Goal: Answer question/provide support: Share knowledge or assist other users

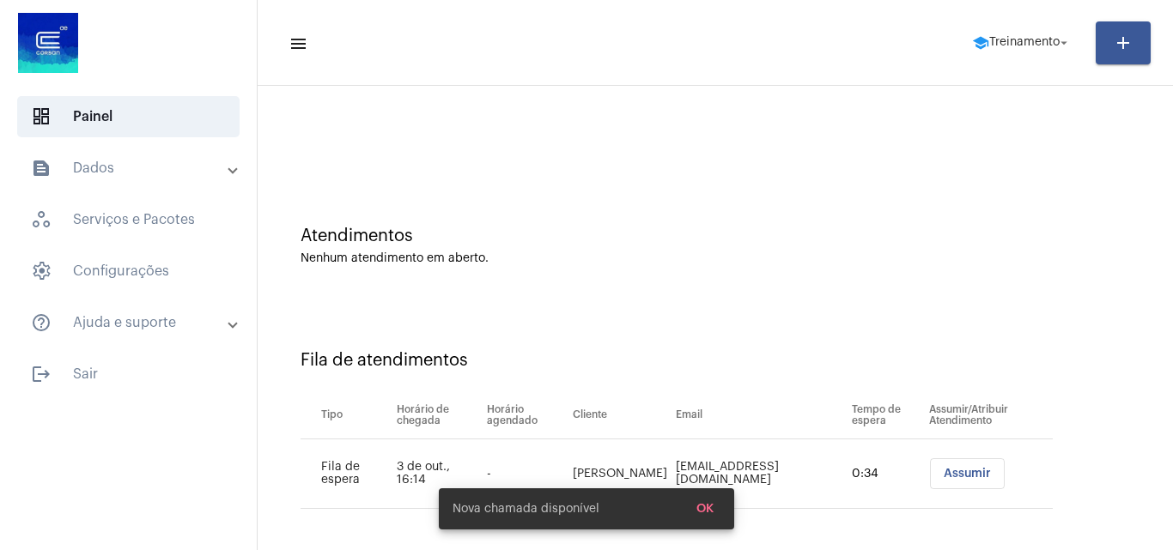
scroll to position [23, 0]
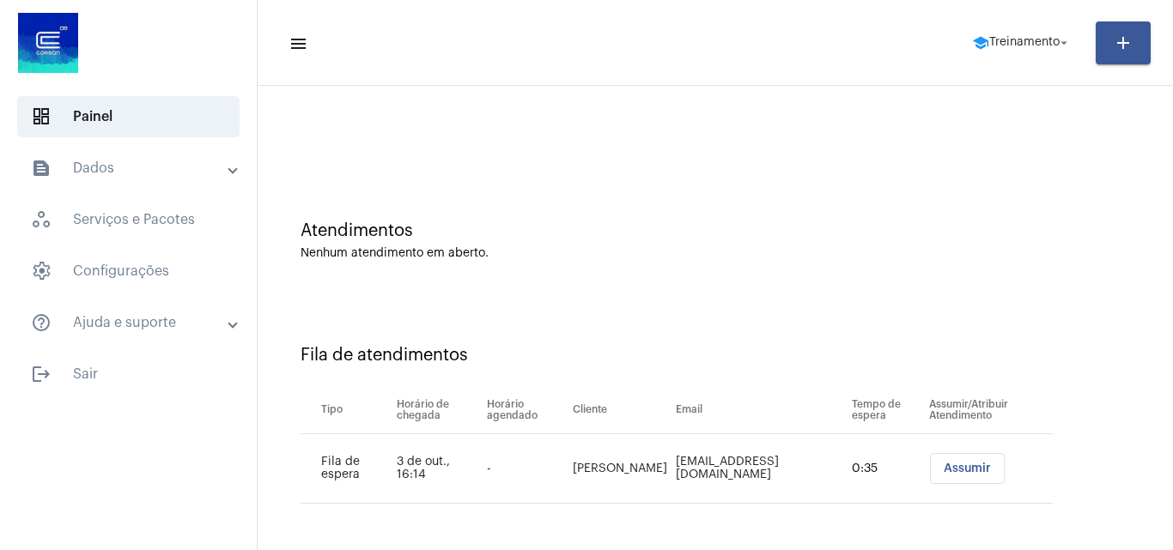
click at [943, 463] on span "Assumir" at bounding box center [966, 469] width 47 height 12
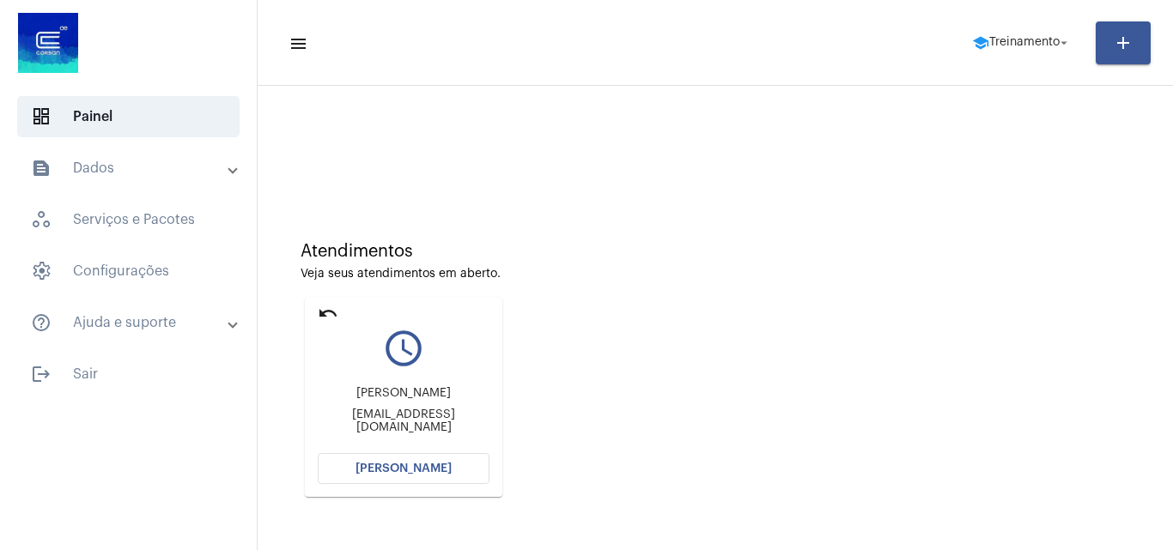
scroll to position [0, 0]
click at [398, 476] on span "Abrir Chamada" at bounding box center [403, 471] width 96 height 12
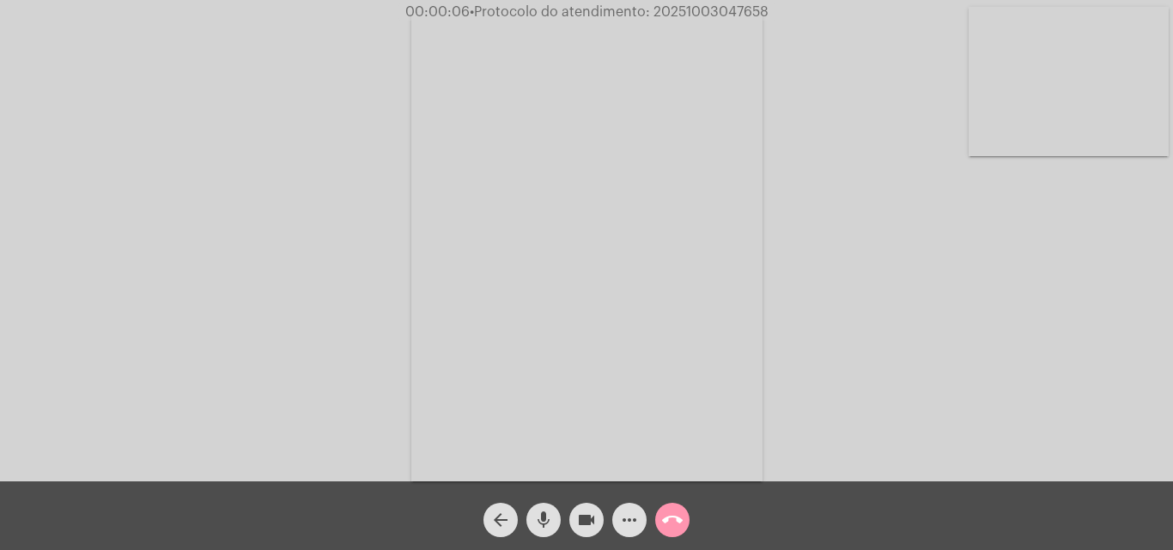
click at [806, 414] on div "Acessando Câmera e Microfone..." at bounding box center [586, 245] width 1169 height 482
click at [682, 13] on span "• Protocolo do atendimento: 20251003047658" at bounding box center [615, 12] width 299 height 14
click at [678, 515] on mat-icon "call_end" at bounding box center [672, 520] width 21 height 21
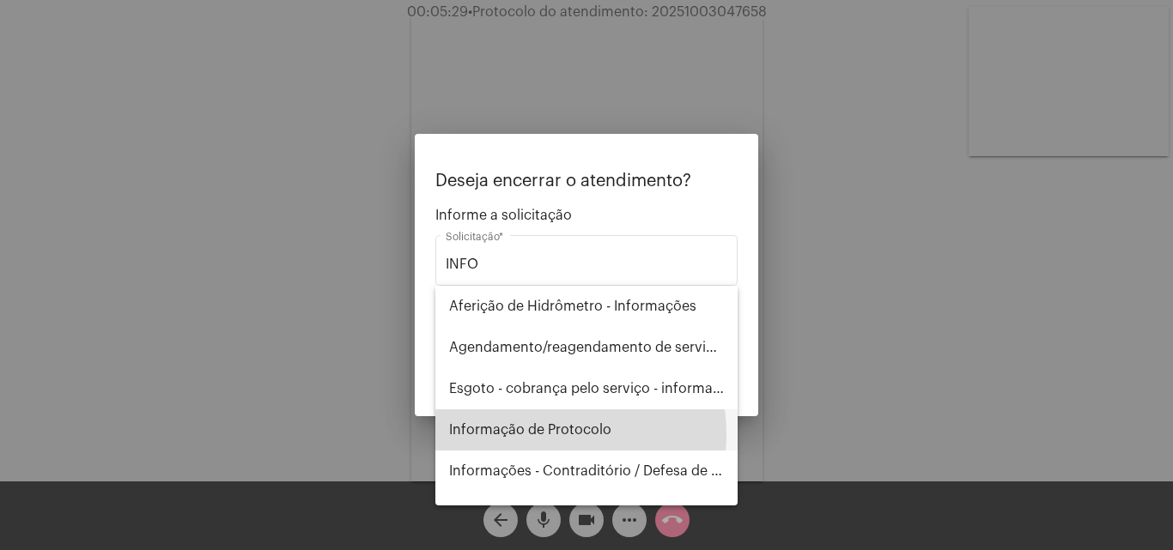
click at [549, 434] on span "Informação de Protocolo" at bounding box center [586, 429] width 275 height 41
type input "Informação de Protocolo"
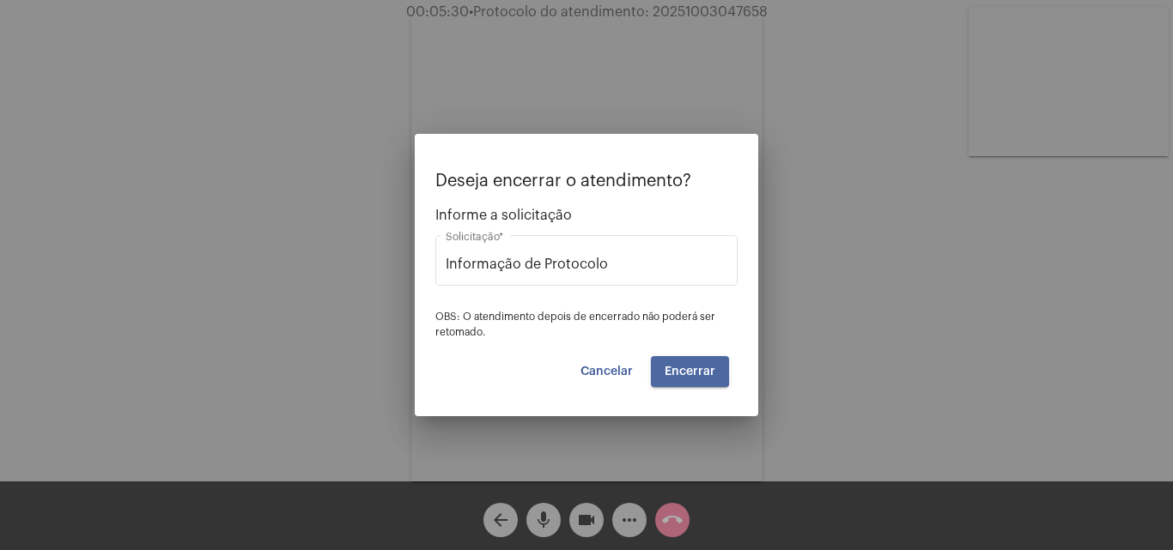
click at [672, 364] on button "Encerrar" at bounding box center [690, 371] width 78 height 31
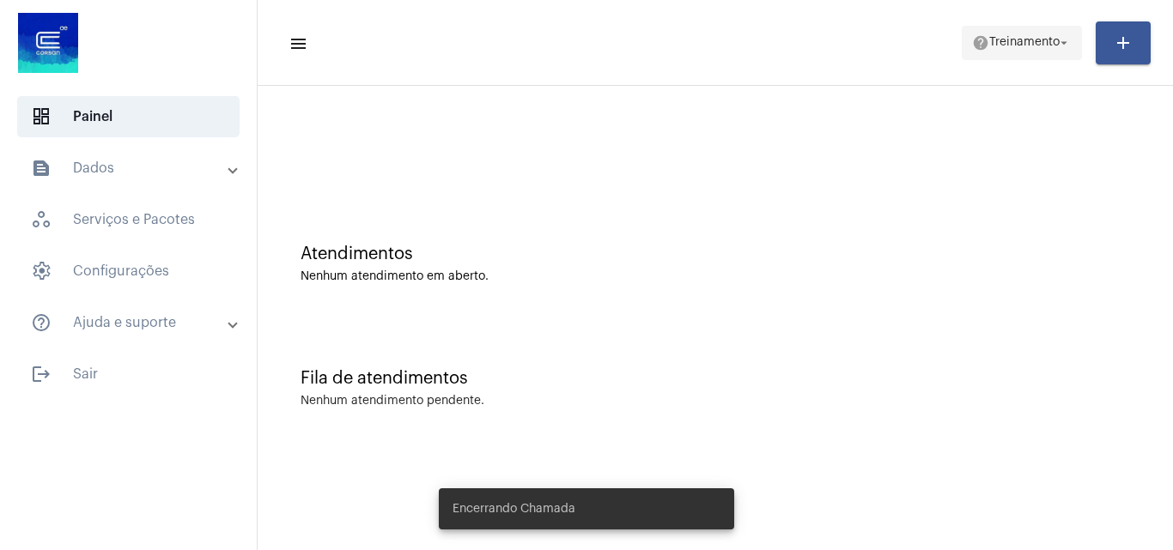
click at [1010, 45] on span "Treinamento" at bounding box center [1024, 43] width 70 height 12
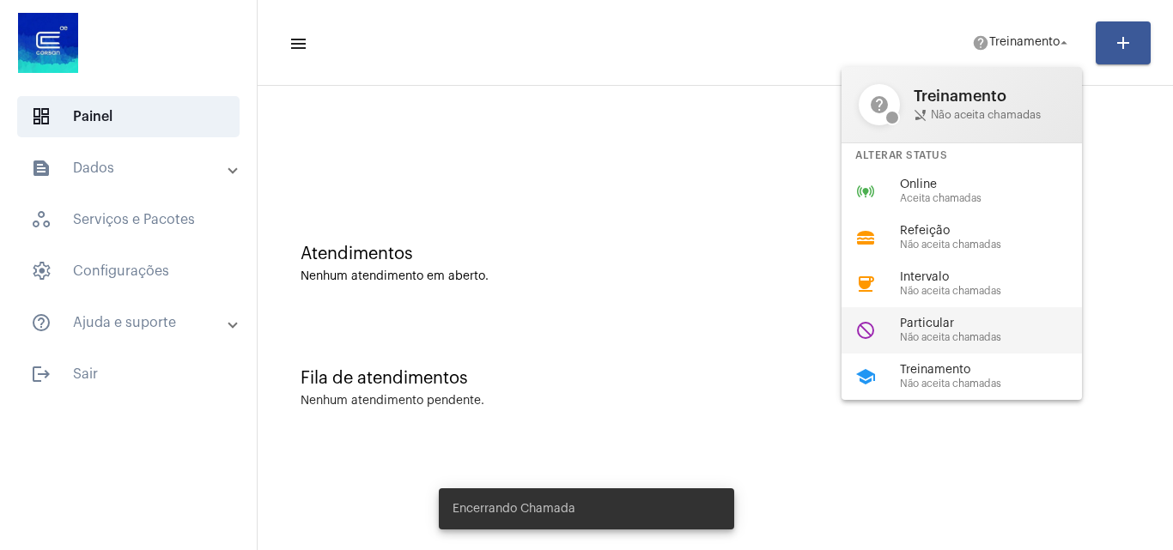
click at [986, 347] on div "do_not_disturb Particular Não aceita chamadas" at bounding box center [975, 330] width 268 height 46
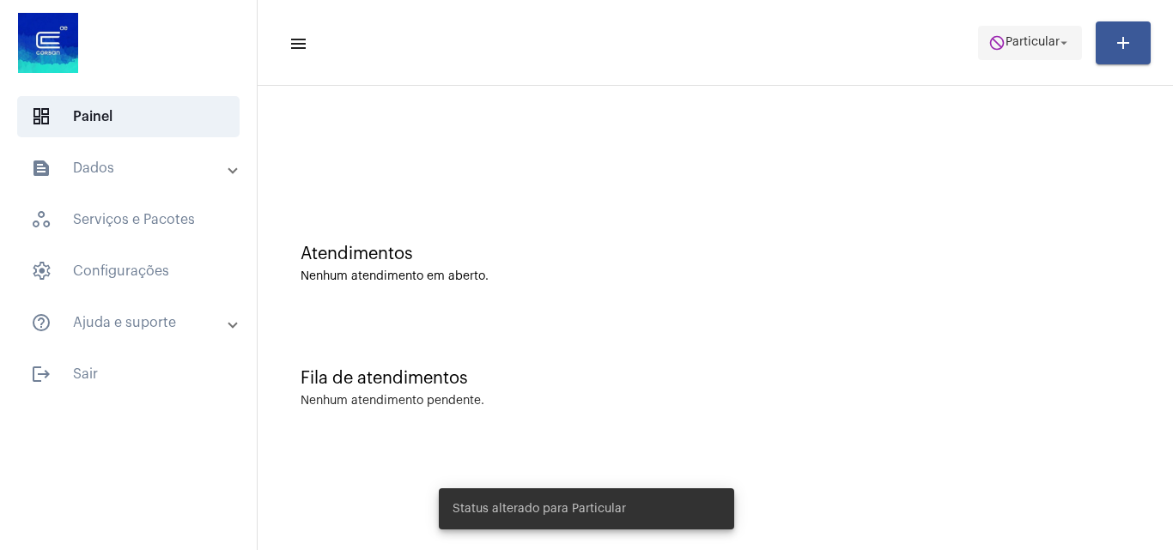
click at [988, 33] on button "do_not_disturb Particular arrow_drop_down" at bounding box center [1030, 43] width 104 height 34
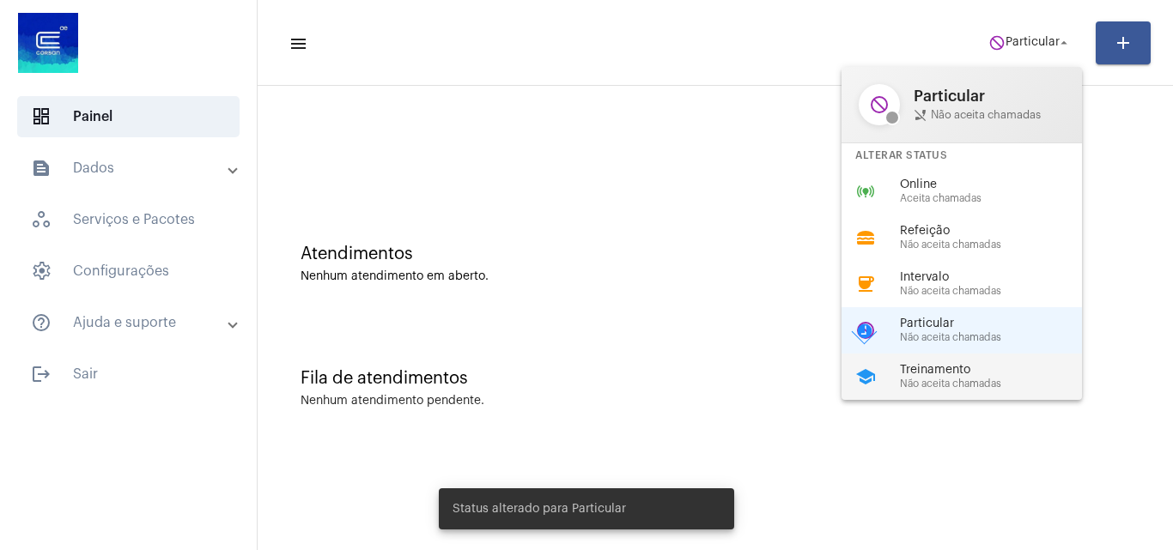
click at [971, 393] on div "school Treinamento Não aceita chamadas" at bounding box center [975, 377] width 268 height 46
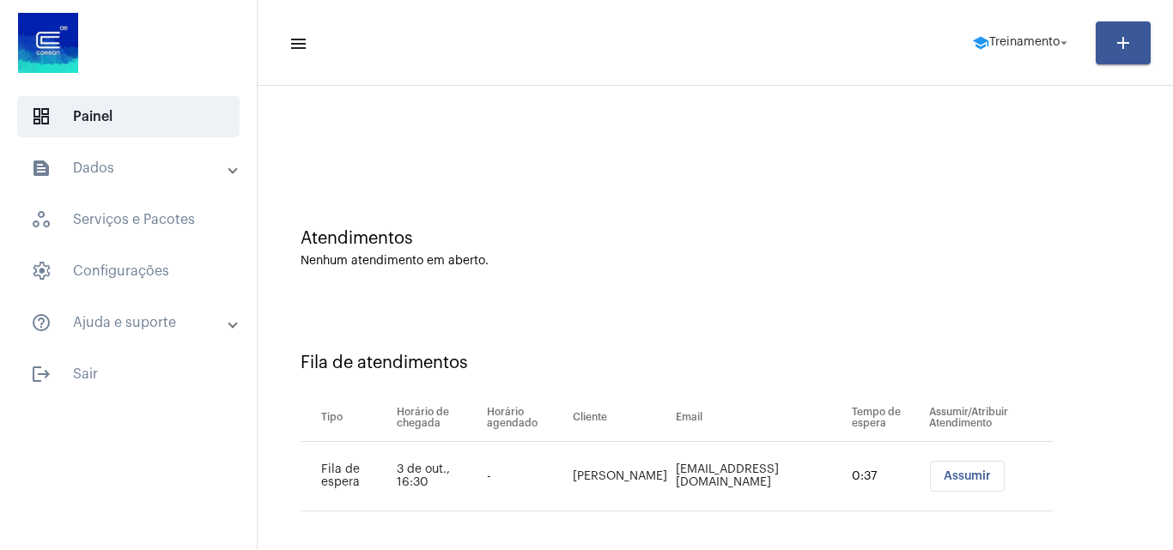
scroll to position [23, 0]
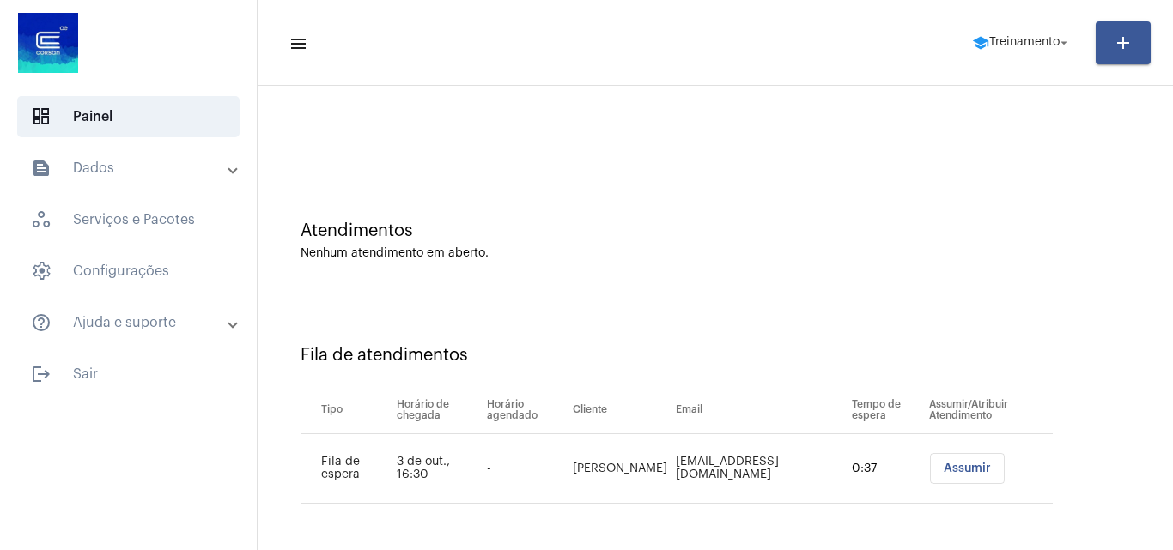
click at [961, 474] on span "Assumir" at bounding box center [966, 469] width 47 height 12
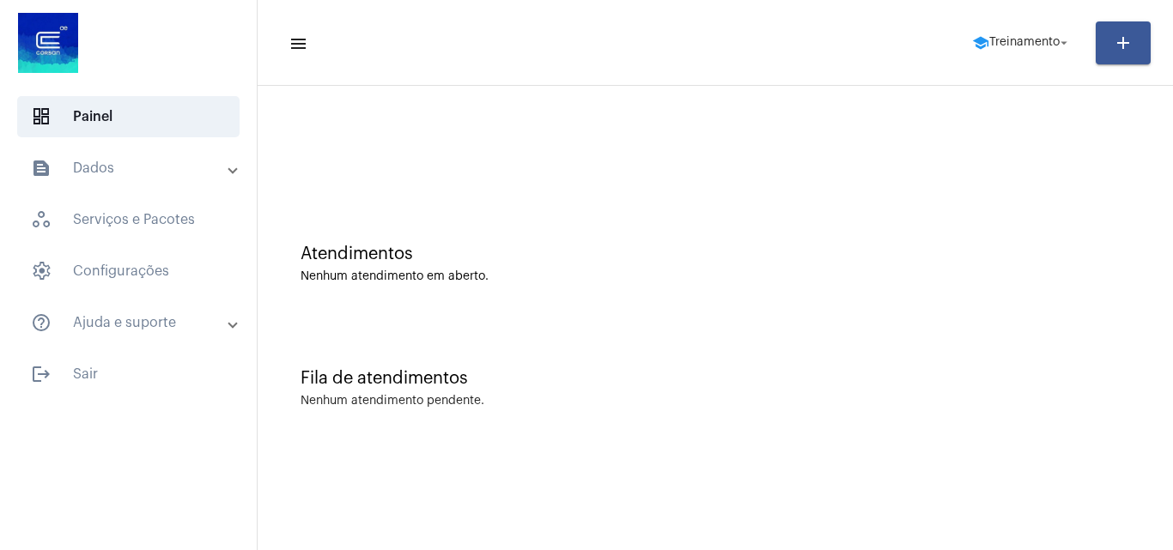
scroll to position [0, 0]
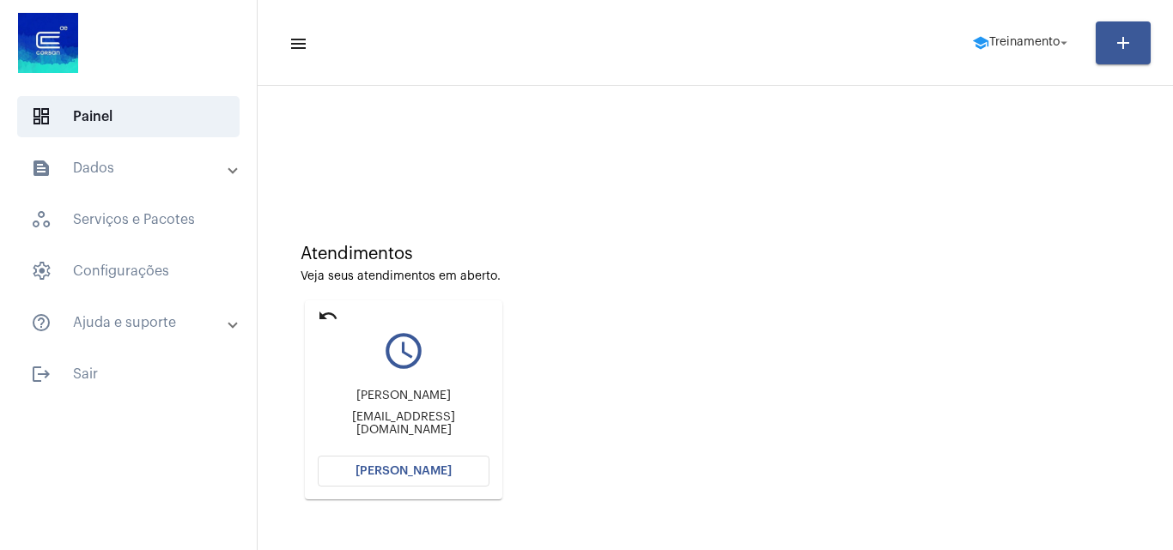
click at [453, 476] on button "Abrir Chamada" at bounding box center [404, 471] width 172 height 31
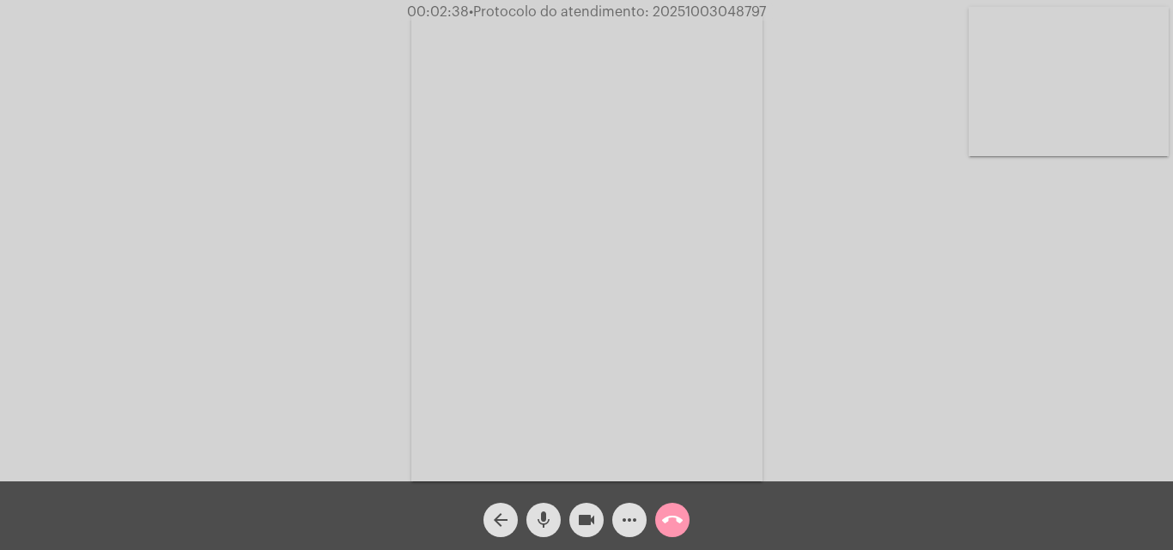
click at [633, 521] on mat-icon "more_horiz" at bounding box center [629, 520] width 21 height 21
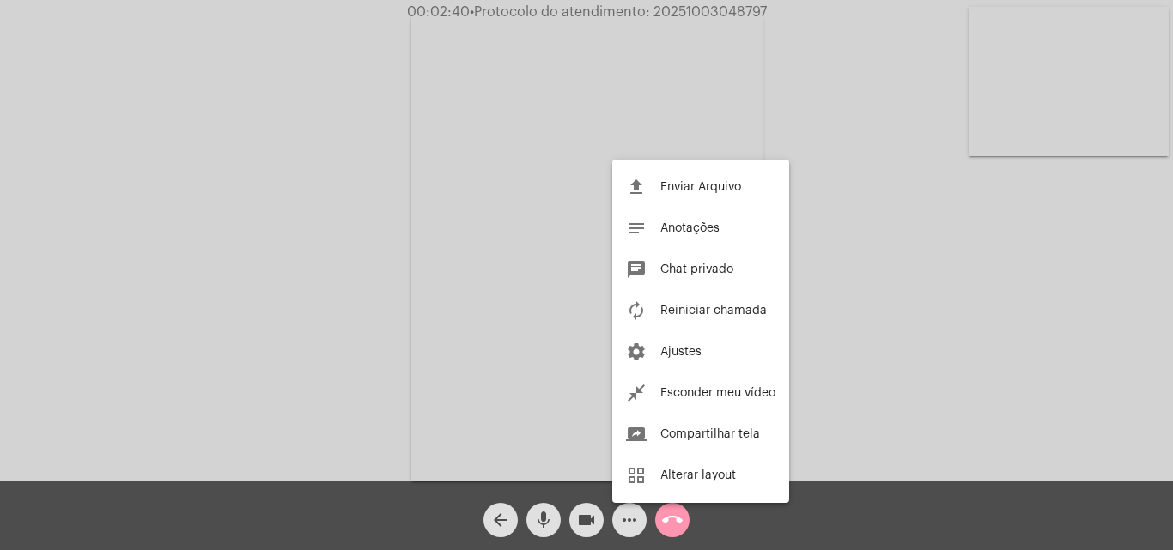
click at [392, 229] on div at bounding box center [586, 275] width 1173 height 550
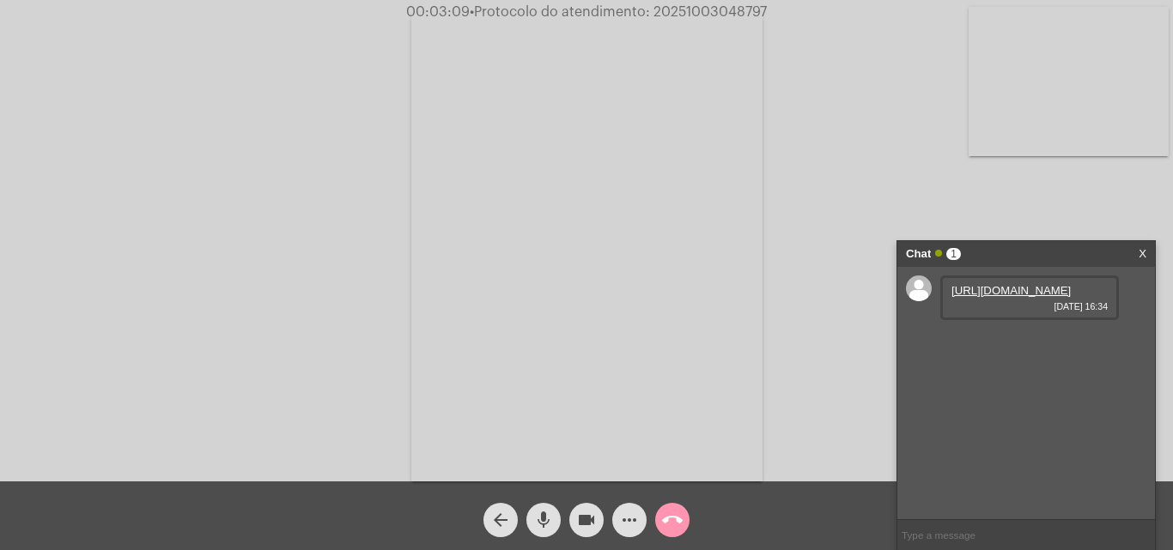
click at [1033, 297] on link "https://neft-transfer-bucket.s3.amazonaws.com/temp-d993ec43-f093-1f0d-72b3-ecbd…" at bounding box center [1010, 290] width 119 height 13
click at [684, 9] on span "• Protocolo do atendimento: 20251003048797" at bounding box center [614, 12] width 297 height 14
copy span "20251003048797"
click at [977, 346] on link "https://neft-transfer-bucket.s3.amazonaws.com/temp-8a4550cf-a38f-82ea-aabe-4178…" at bounding box center [1010, 339] width 119 height 13
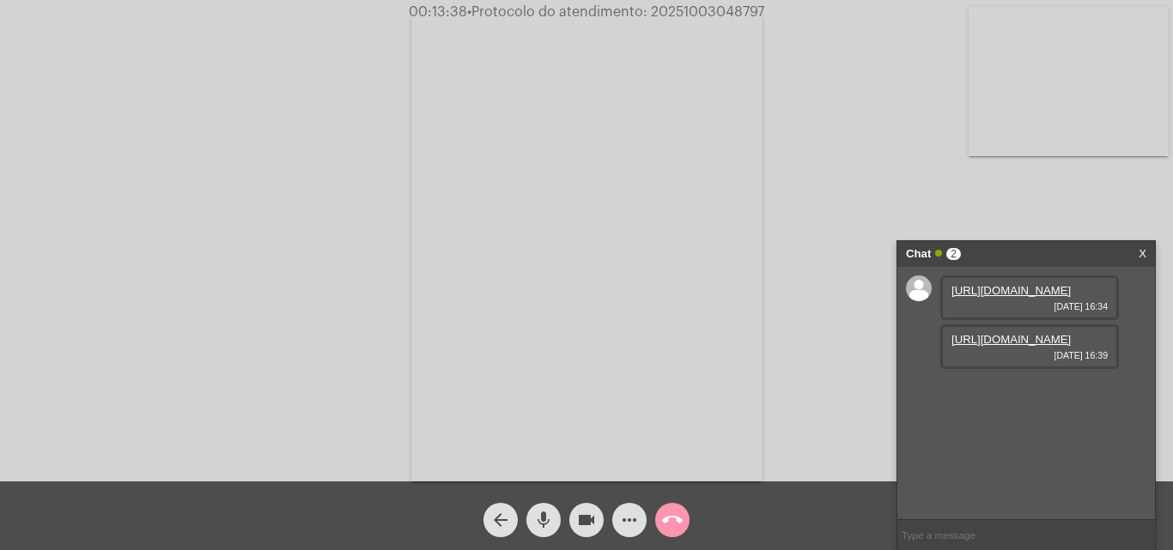
click at [70, 209] on div "Acessando Câmera e Microfone..." at bounding box center [586, 245] width 1169 height 482
click at [638, 513] on mat-icon "more_horiz" at bounding box center [629, 520] width 21 height 21
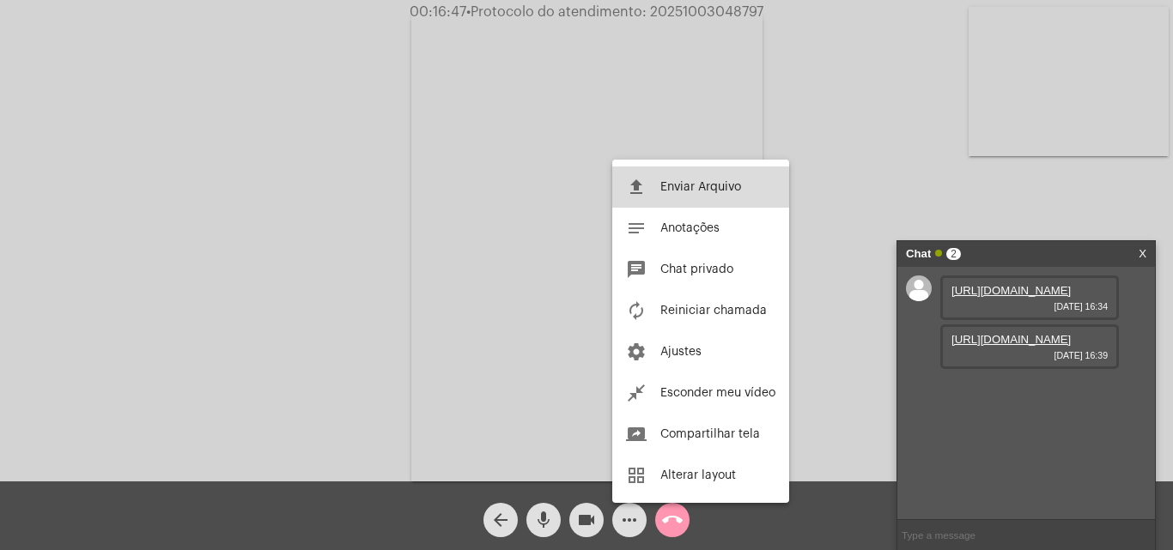
click at [643, 189] on mat-icon "file_upload" at bounding box center [636, 187] width 21 height 21
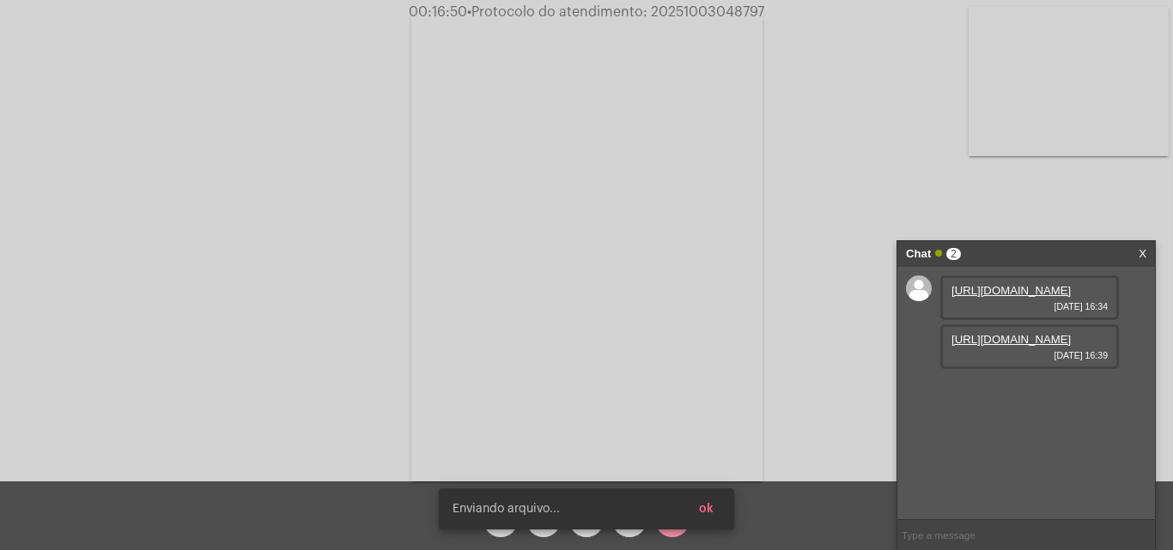
scroll to position [15, 0]
click at [725, 504] on button "ok" at bounding box center [706, 509] width 42 height 31
